Goal: Obtain resource: Obtain resource

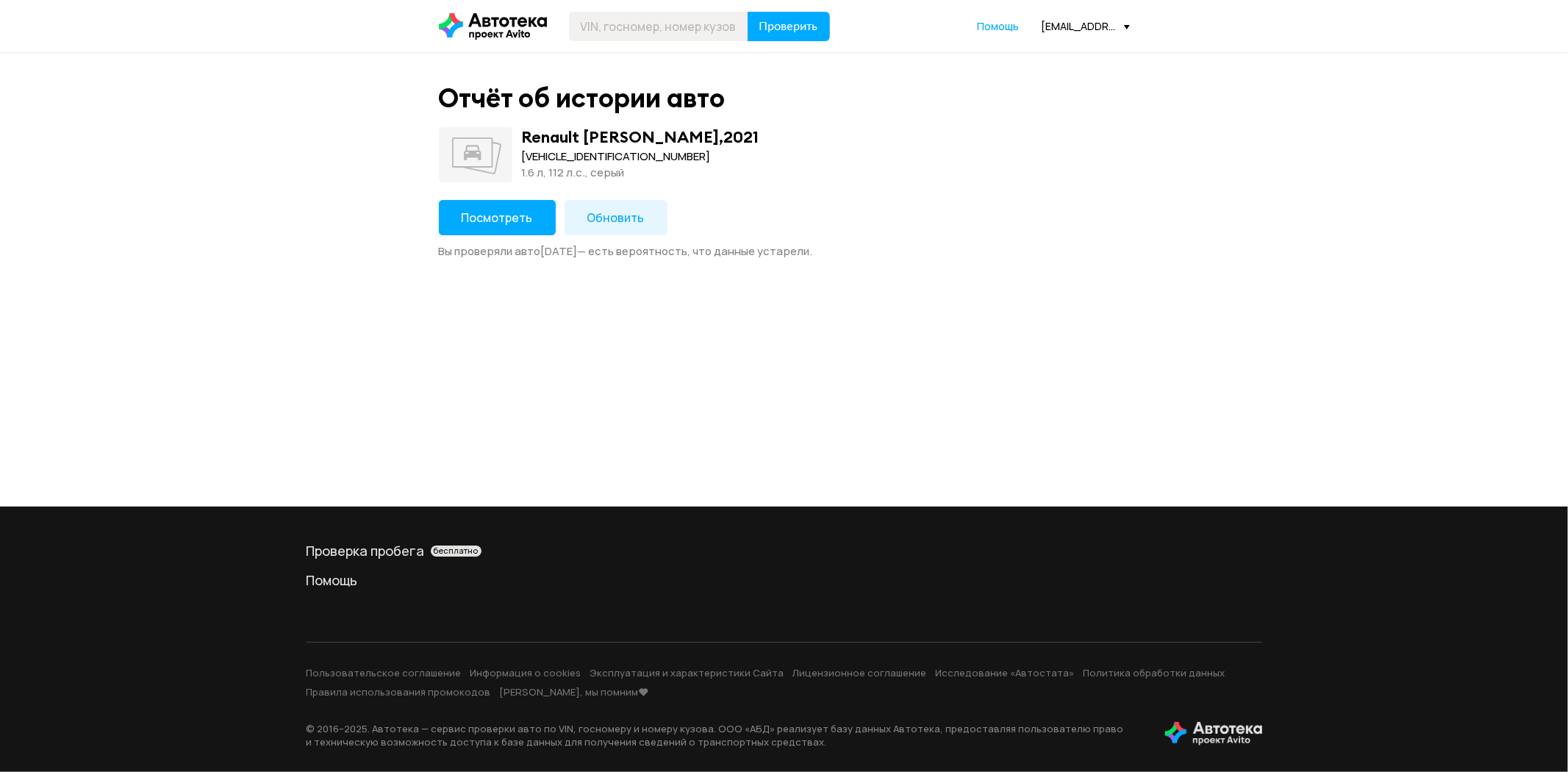
click at [560, 159] on div "[VEHICLE_IDENTIFICATION_NUMBER]" at bounding box center [641, 156] width 237 height 16
drag, startPoint x: 562, startPoint y: 159, endPoint x: 570, endPoint y: 155, distance: 8.9
click at [563, 159] on div "X7L4SRMAZ67834323" at bounding box center [641, 156] width 237 height 16
click at [570, 155] on div "X7L4SRMAZ67834323" at bounding box center [641, 156] width 237 height 16
click at [571, 154] on div "X7L4SRMAZ67834323" at bounding box center [641, 156] width 237 height 16
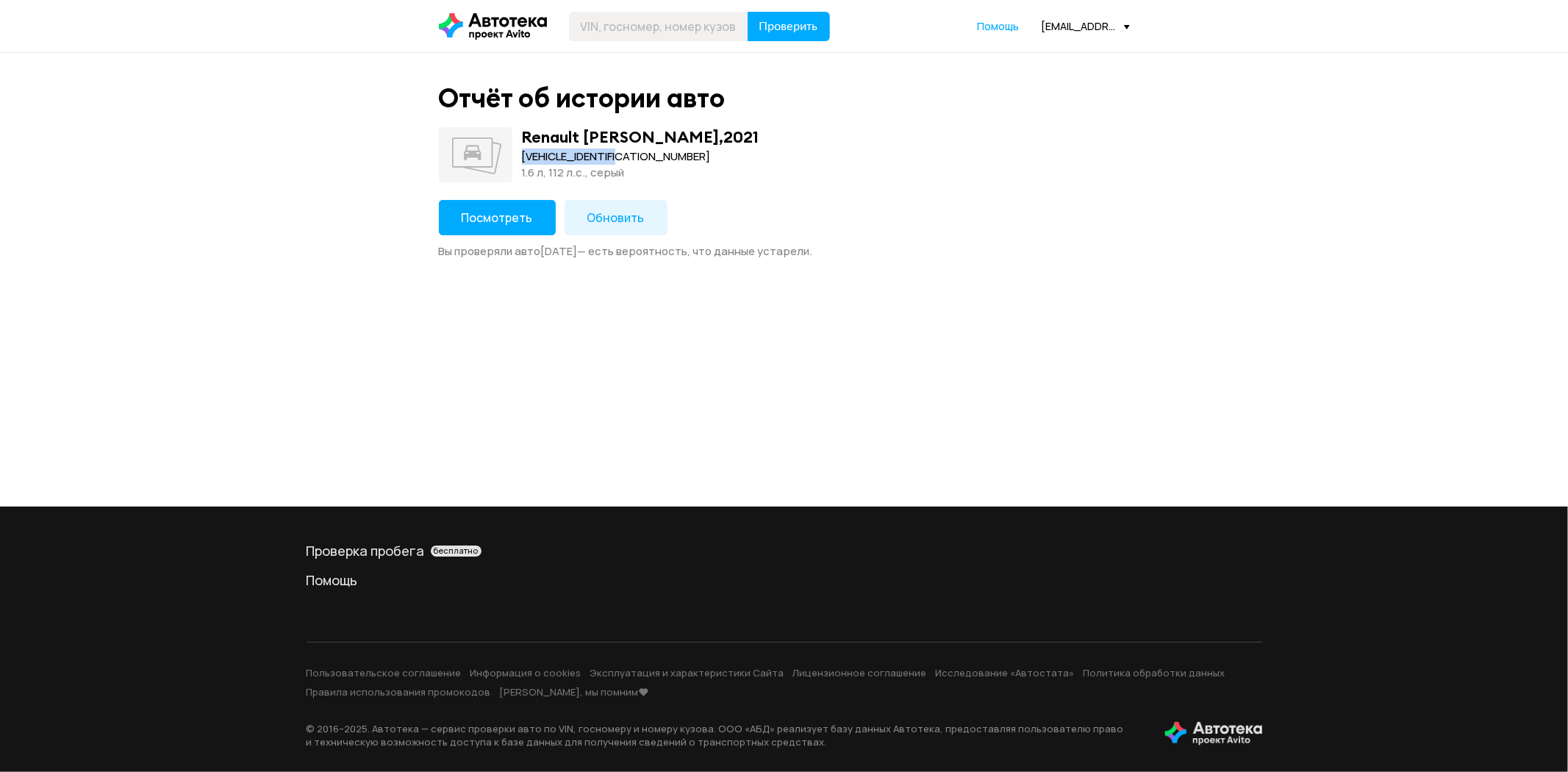
copy div "X7L4SRMAZ67834323"
click at [580, 161] on div "[VEHICLE_IDENTIFICATION_NUMBER]" at bounding box center [617, 156] width 189 height 16
drag, startPoint x: 580, startPoint y: 161, endPoint x: 585, endPoint y: 151, distance: 11.2
click at [583, 158] on div "[VEHICLE_IDENTIFICATION_NUMBER]" at bounding box center [617, 156] width 189 height 16
copy div "[VEHICLE_IDENTIFICATION_NUMBER]"
